Goal: Ask a question

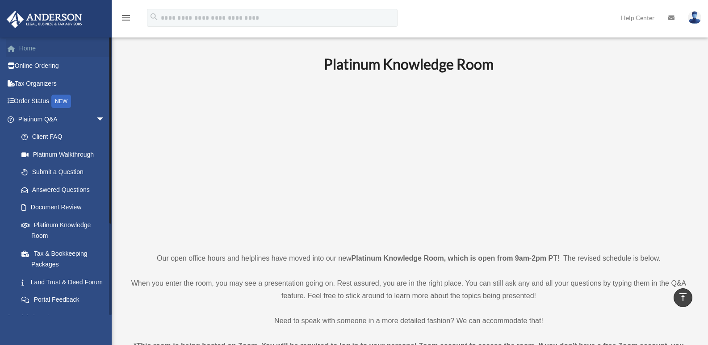
scroll to position [536, 0]
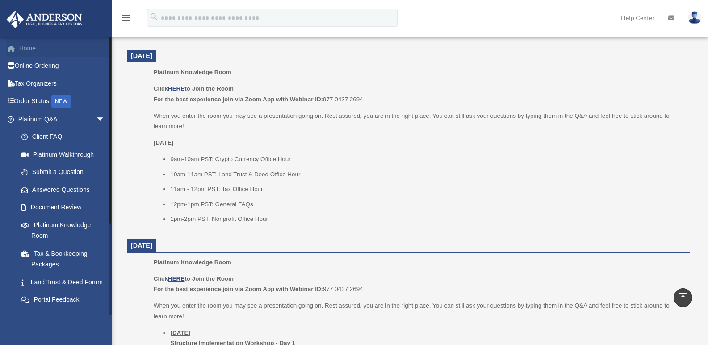
click at [33, 46] on link "Home" at bounding box center [62, 48] width 112 height 18
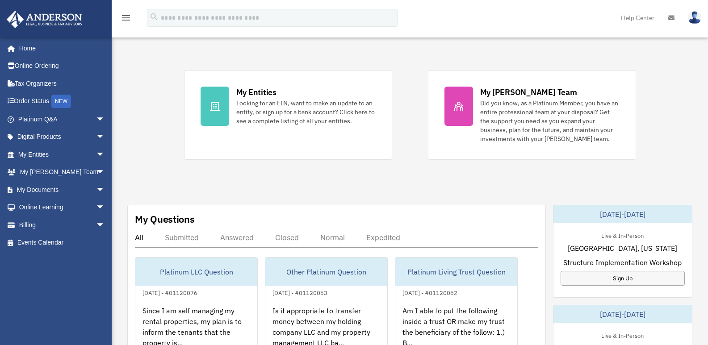
scroll to position [313, 0]
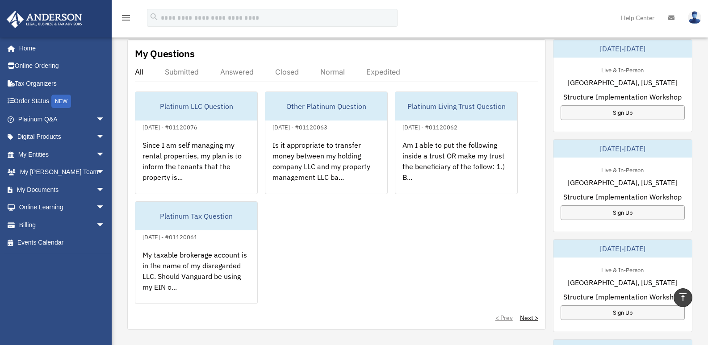
click at [238, 73] on div "Answered" at bounding box center [236, 71] width 33 height 9
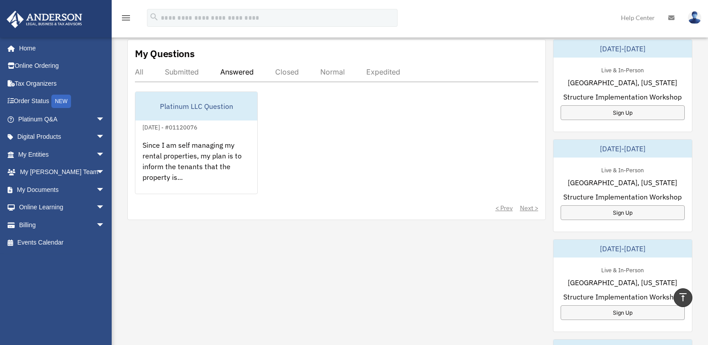
click at [190, 72] on div "Submitted" at bounding box center [182, 71] width 34 height 9
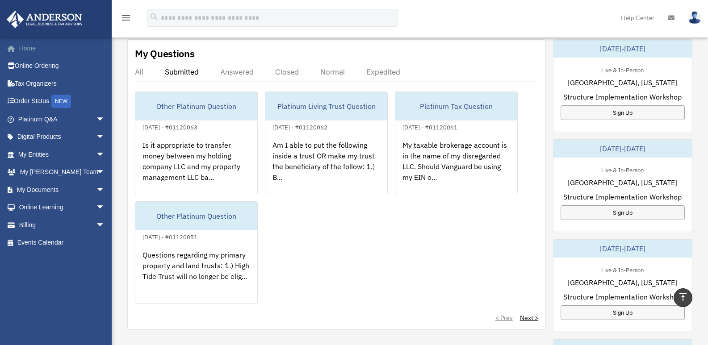
click at [29, 46] on link "Home" at bounding box center [62, 48] width 112 height 18
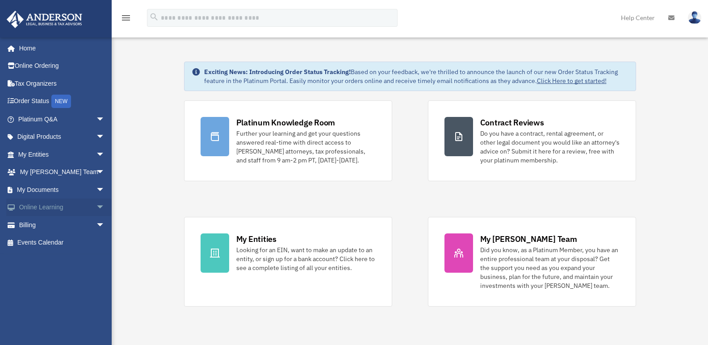
click at [96, 208] on span "arrow_drop_down" at bounding box center [105, 208] width 18 height 18
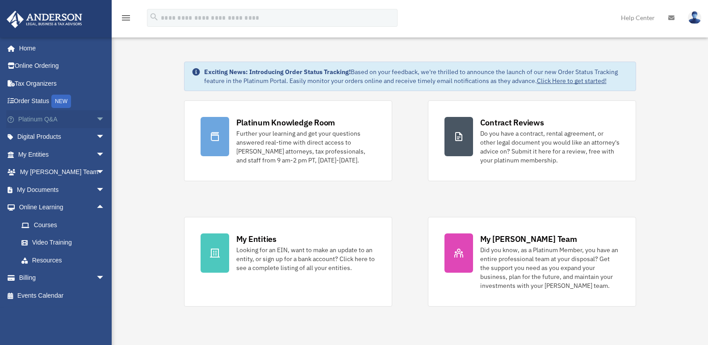
click at [96, 119] on span "arrow_drop_down" at bounding box center [105, 119] width 18 height 18
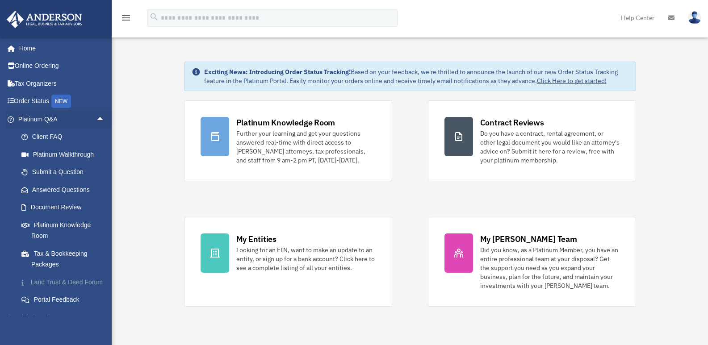
click at [42, 283] on link "Land Trust & Deed Forum" at bounding box center [66, 282] width 106 height 18
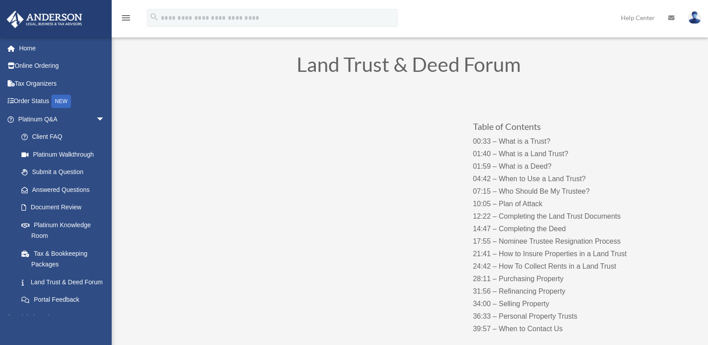
scroll to position [45, 0]
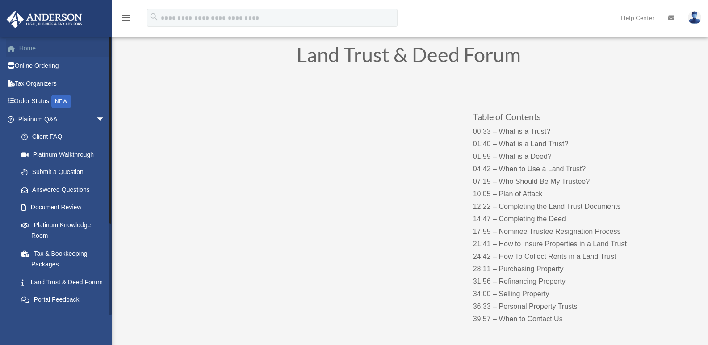
click at [30, 49] on link "Home" at bounding box center [62, 48] width 112 height 18
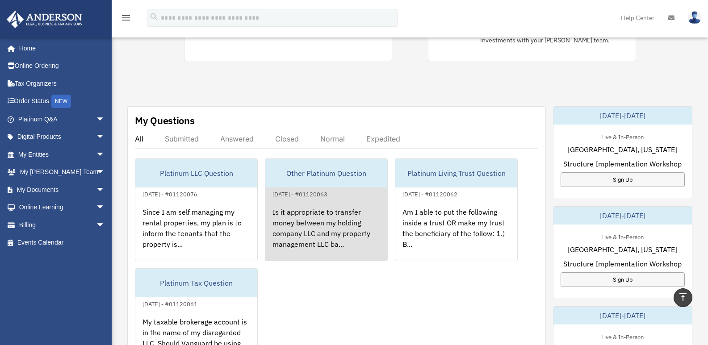
scroll to position [223, 0]
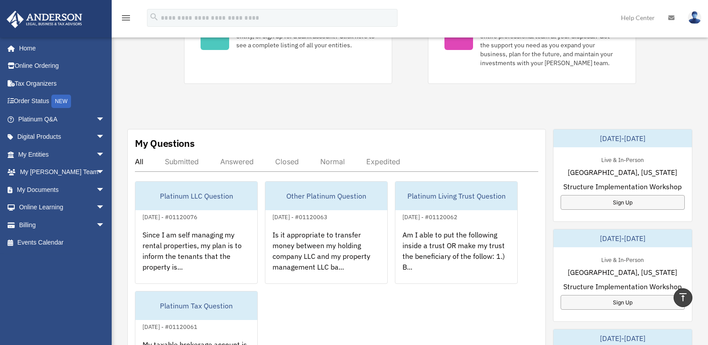
click at [241, 157] on div "Answered" at bounding box center [236, 161] width 33 height 9
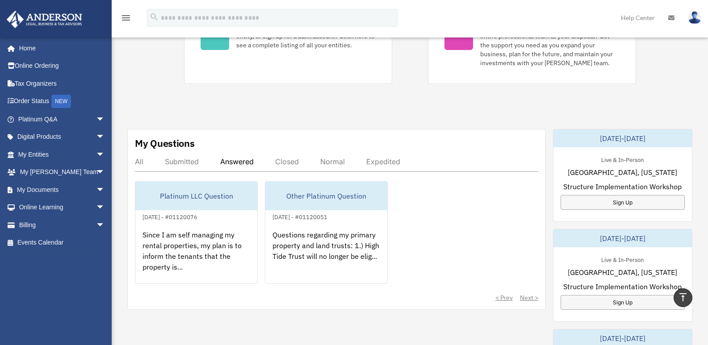
click at [236, 167] on div "All Submitted Answered Closed Normal Expedited" at bounding box center [336, 164] width 403 height 15
click at [241, 162] on div "Answered" at bounding box center [236, 161] width 33 height 9
click at [232, 161] on div "Answered" at bounding box center [236, 161] width 33 height 9
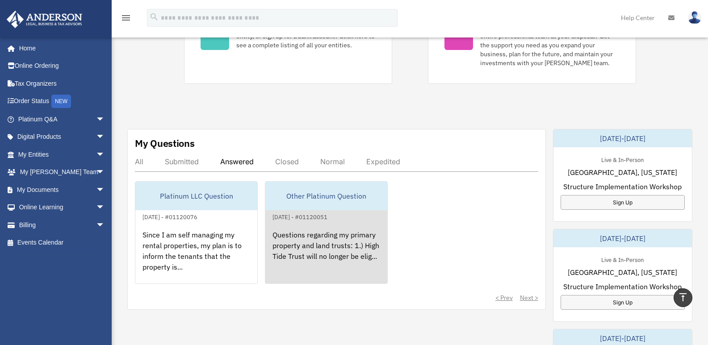
click at [322, 242] on div "Questions regarding my primary property and land trusts: 1.) High Tide Trust wi…" at bounding box center [326, 257] width 122 height 70
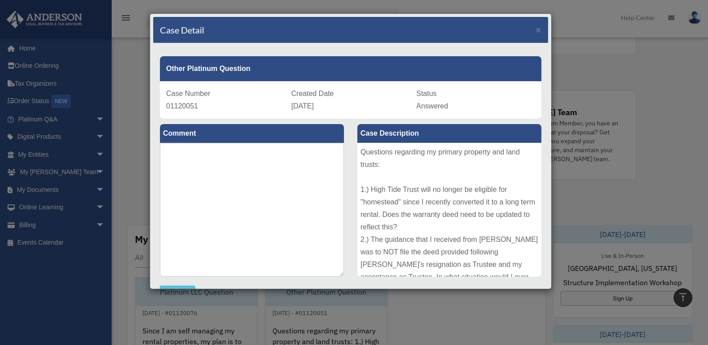
scroll to position [0, 0]
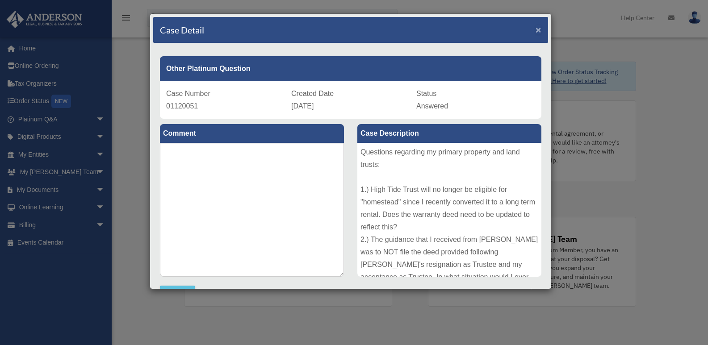
click at [535, 30] on span "×" at bounding box center [538, 30] width 6 height 10
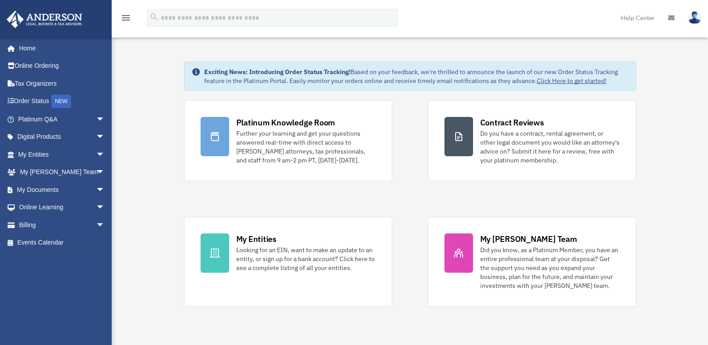
scroll to position [283, 0]
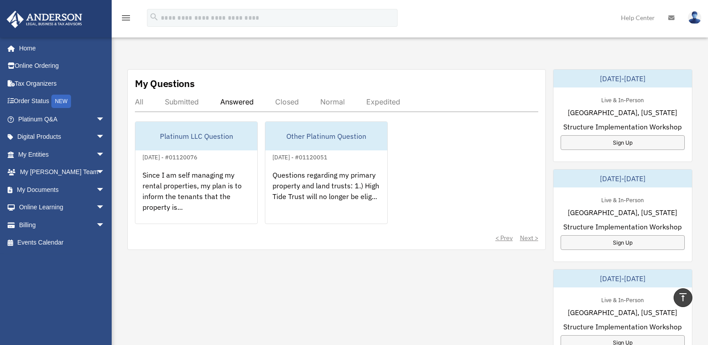
click at [138, 104] on div "All" at bounding box center [139, 101] width 8 height 9
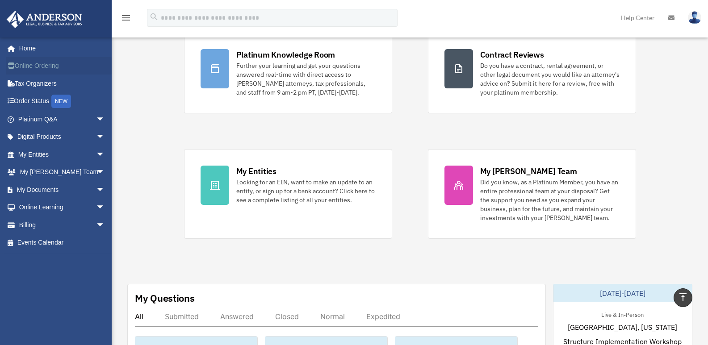
scroll to position [0, 0]
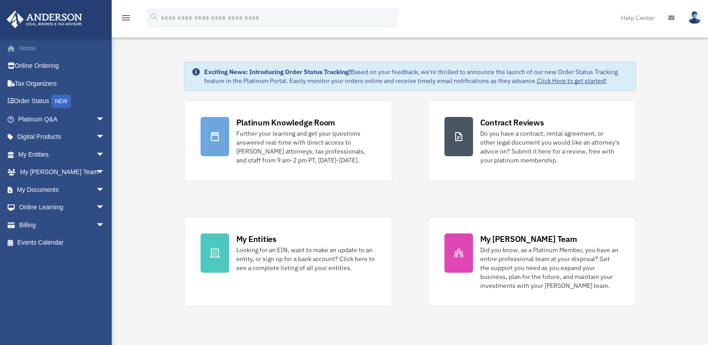
click at [33, 51] on link "Home" at bounding box center [62, 48] width 112 height 18
